Goal: Use online tool/utility: Utilize a website feature to perform a specific function

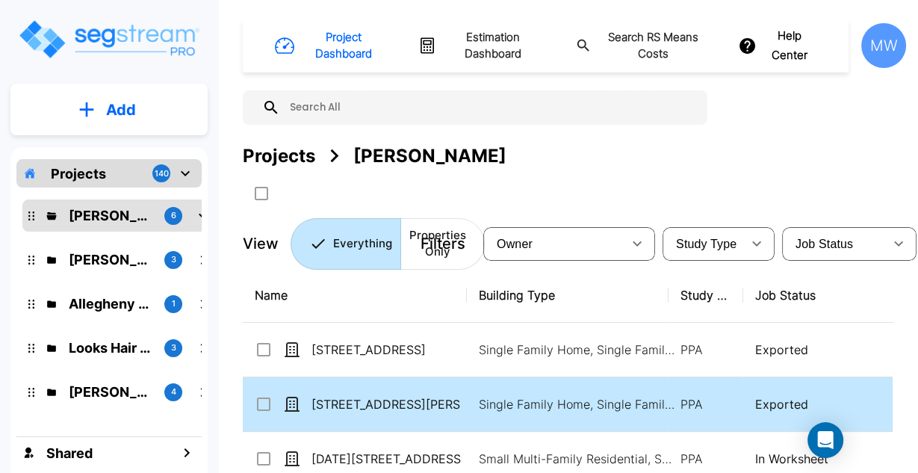
scroll to position [87, 0]
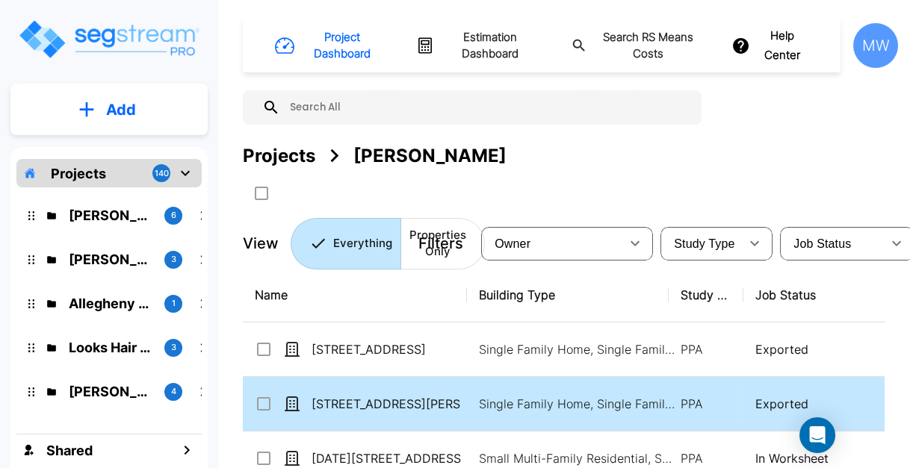
click at [525, 391] on td "Single Family Home, Single Family Home Site" at bounding box center [568, 404] width 202 height 55
checkbox input "true"
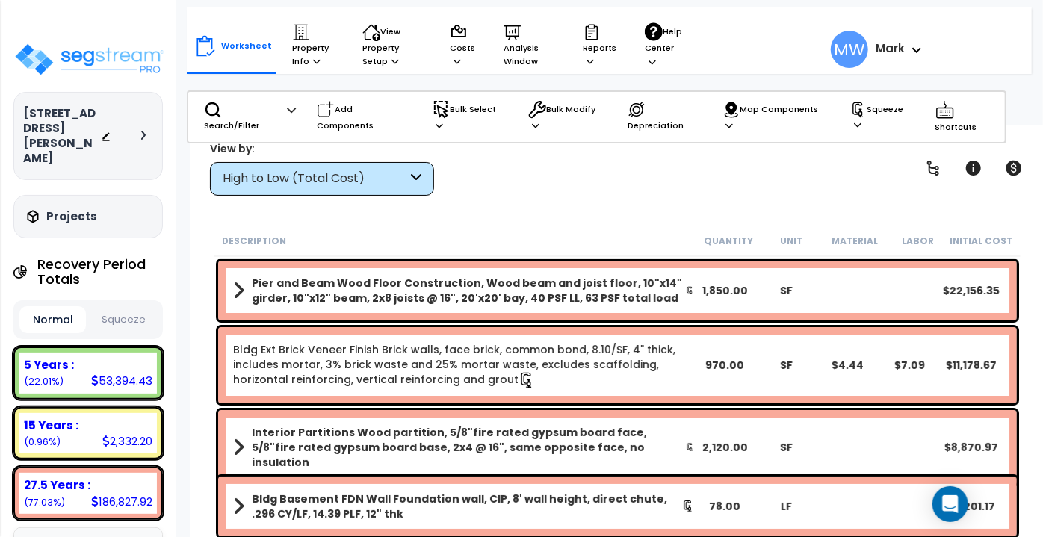
click at [508, 239] on div "Description" at bounding box center [459, 240] width 474 height 15
click at [123, 307] on button "Squeeze" at bounding box center [123, 320] width 66 height 26
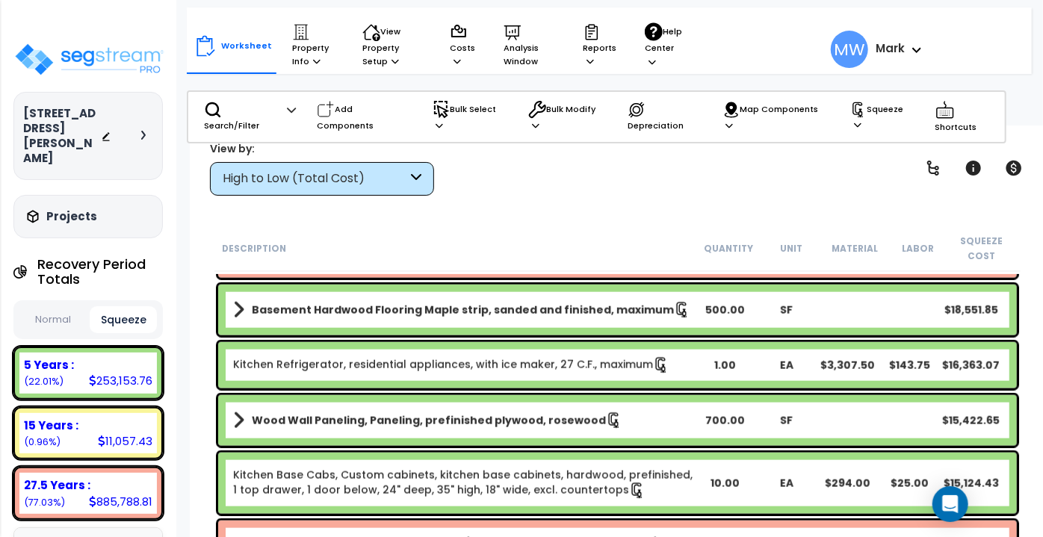
scroll to position [966, 0]
